Goal: Task Accomplishment & Management: Manage account settings

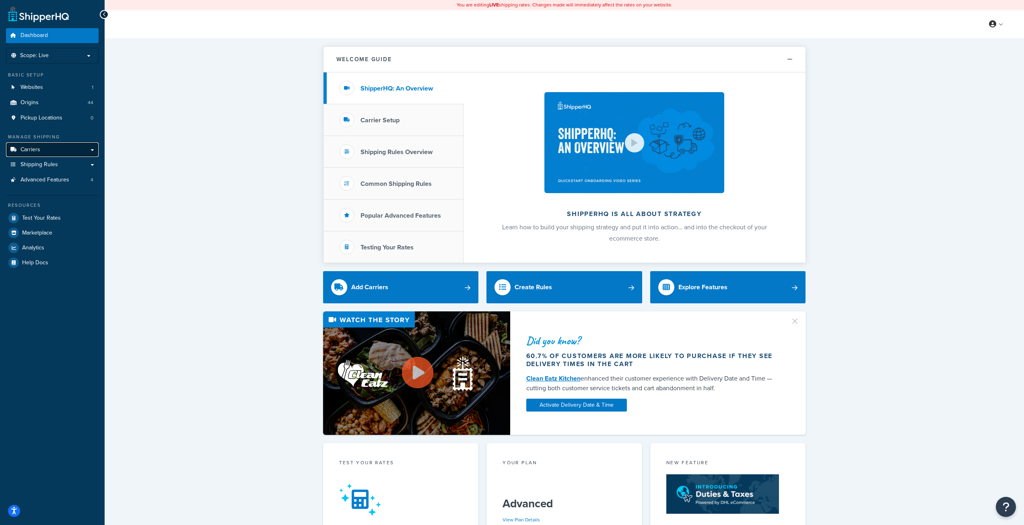
click at [78, 149] on link "Carriers" at bounding box center [52, 149] width 93 height 15
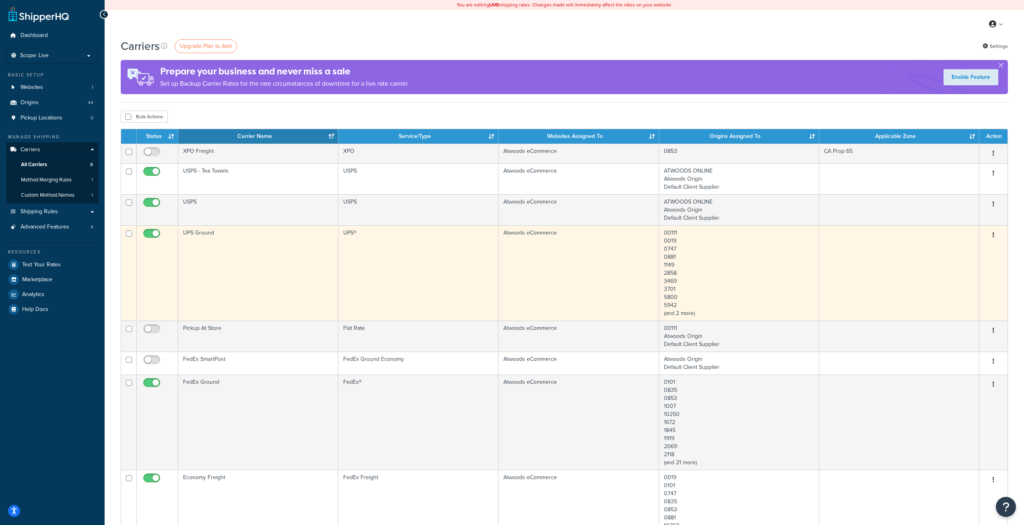
scroll to position [40, 0]
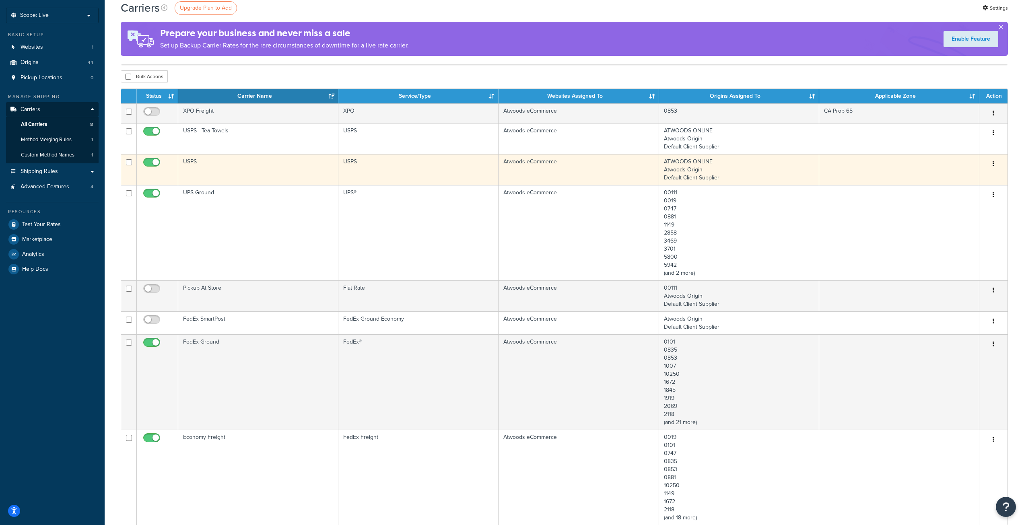
click at [995, 163] on button "button" at bounding box center [993, 164] width 11 height 13
click at [981, 175] on link "Edit" at bounding box center [961, 180] width 64 height 16
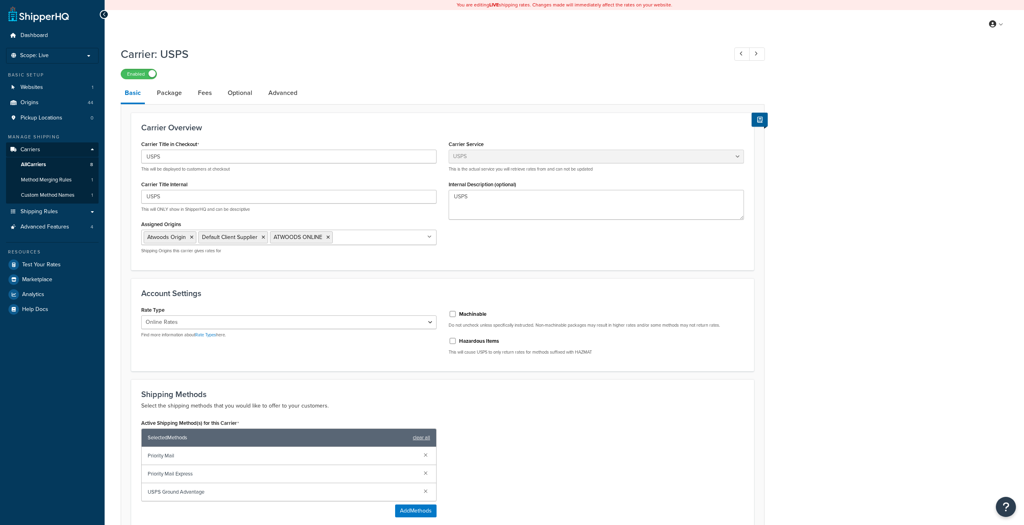
select select "usps"
select select "ONLINE"
